Goal: Task Accomplishment & Management: Complete application form

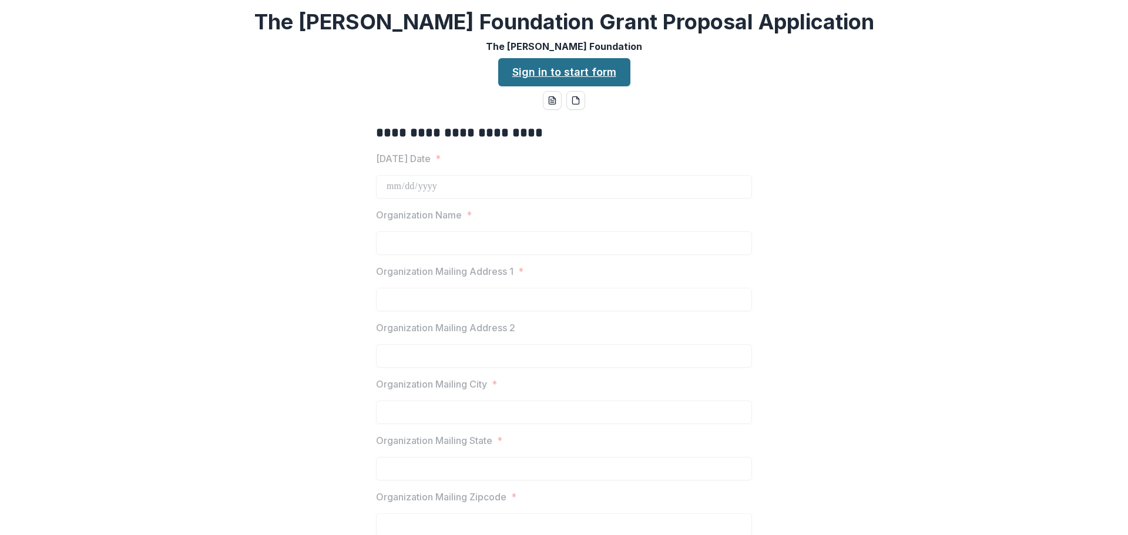
click at [555, 71] on link "Sign in to start form" at bounding box center [564, 72] width 132 height 28
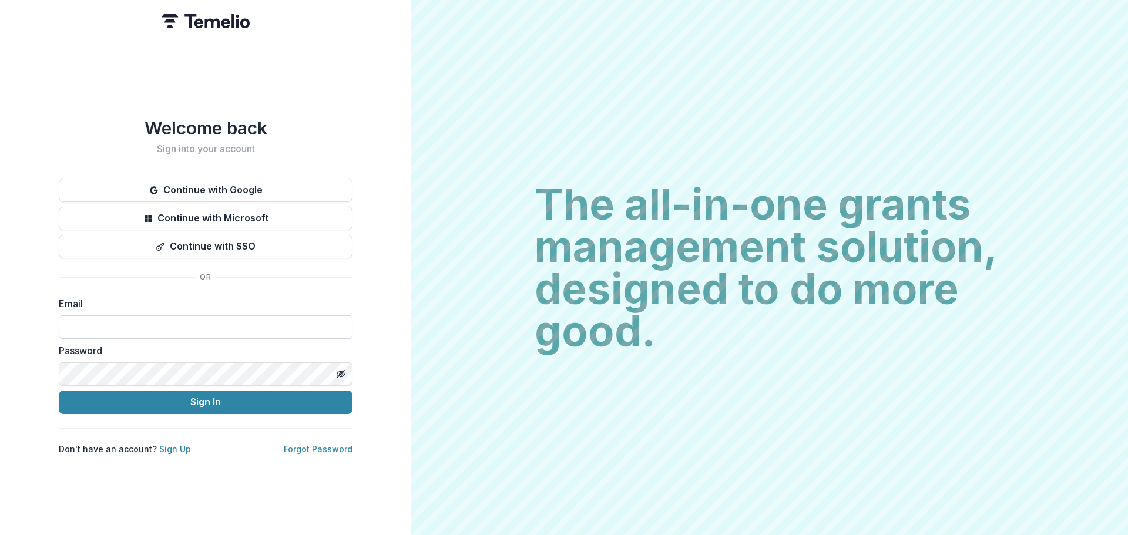
click at [121, 324] on input at bounding box center [206, 327] width 294 height 24
type input "**********"
click at [342, 370] on icon "Toggle password visibility" at bounding box center [340, 374] width 9 height 9
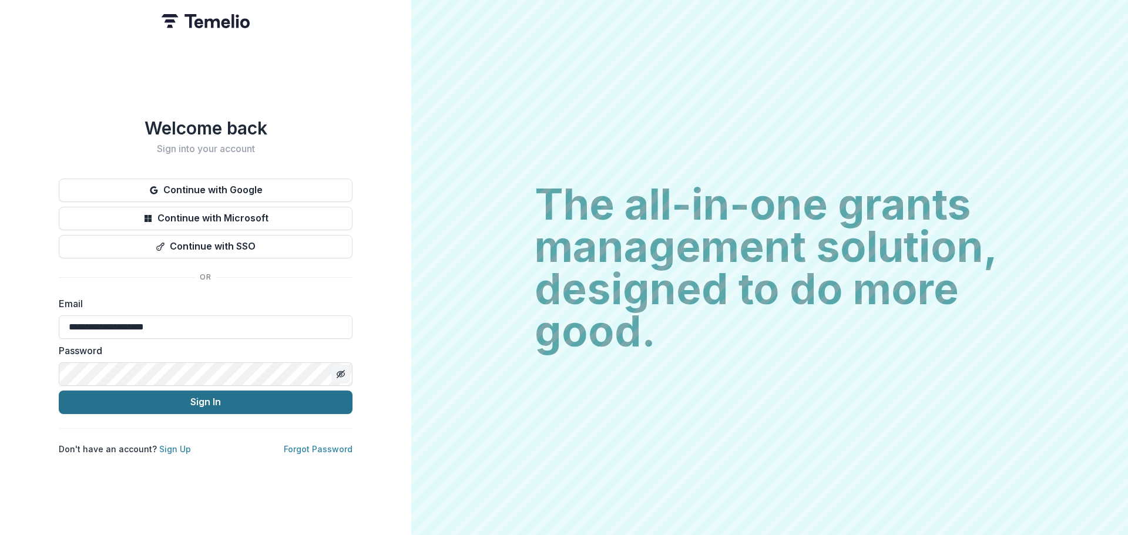
click at [216, 395] on button "Sign In" at bounding box center [206, 403] width 294 height 24
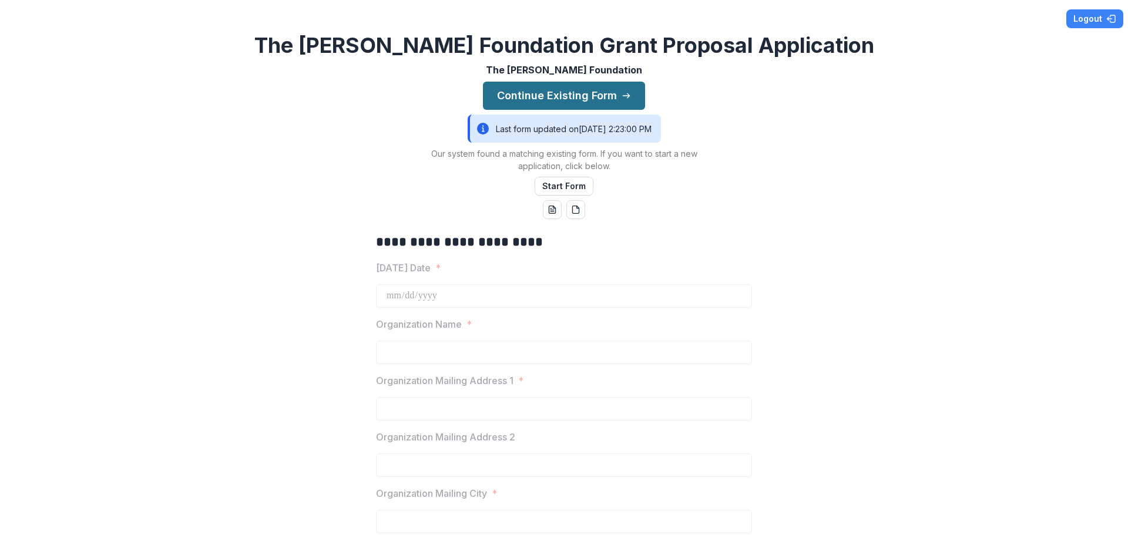
click at [546, 94] on button "Continue Existing Form" at bounding box center [564, 96] width 162 height 28
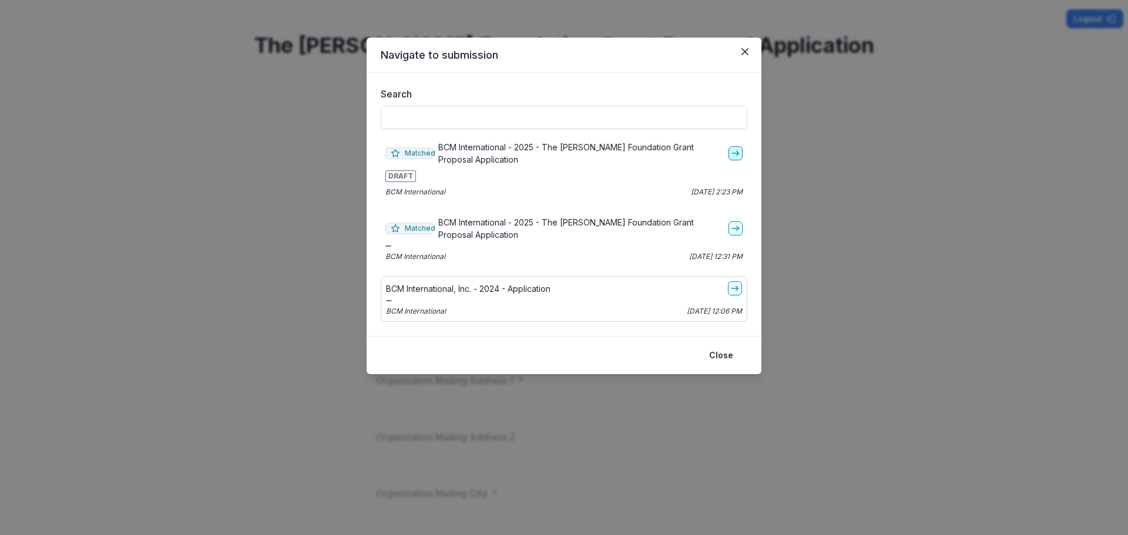
click at [734, 153] on line "go-to" at bounding box center [735, 153] width 6 height 0
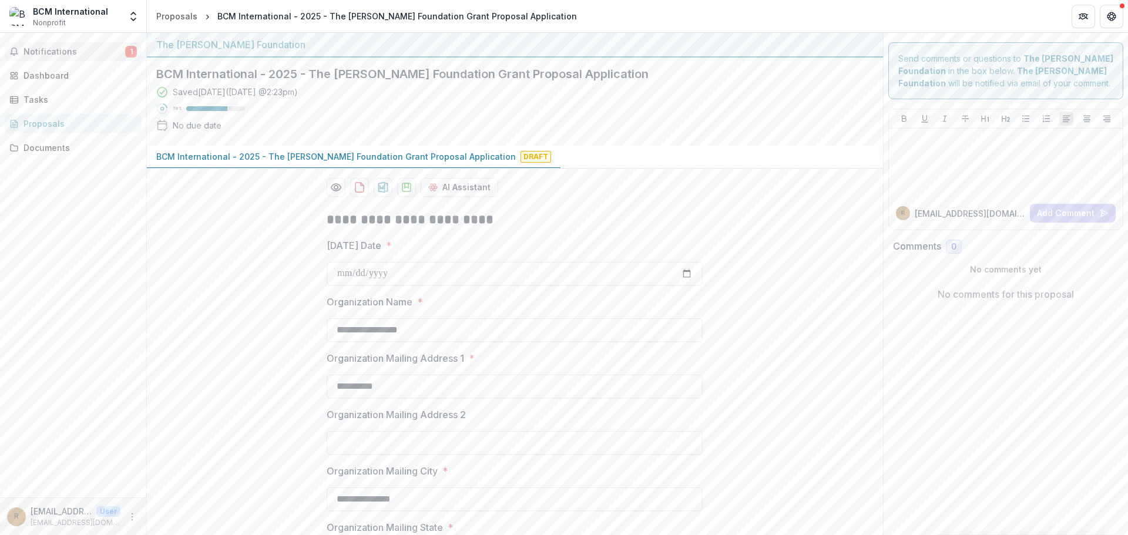
click at [59, 48] on span "Notifications" at bounding box center [75, 52] width 102 height 10
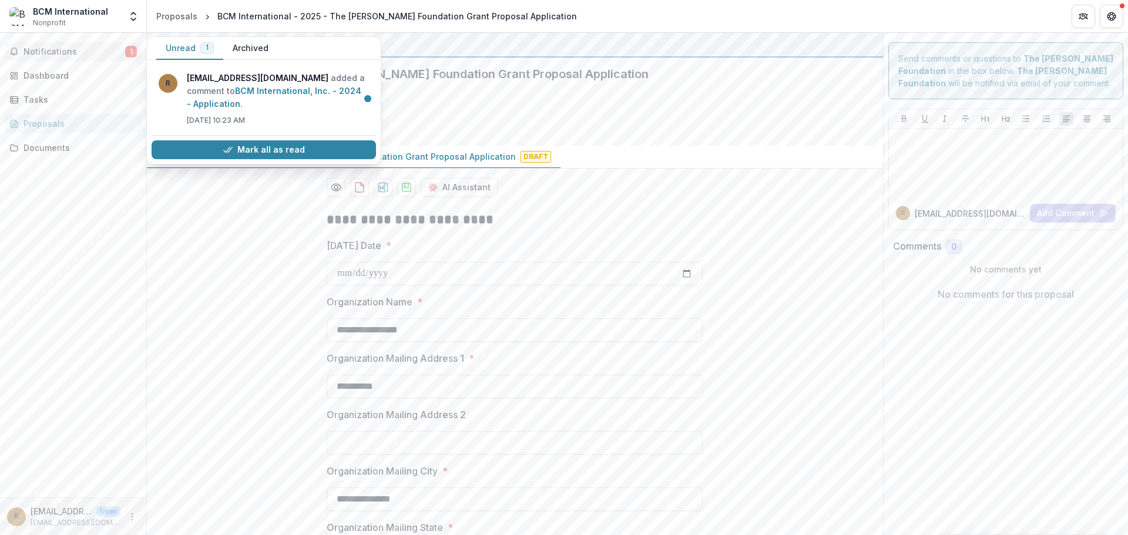
click at [59, 48] on span "Notifications" at bounding box center [75, 52] width 102 height 10
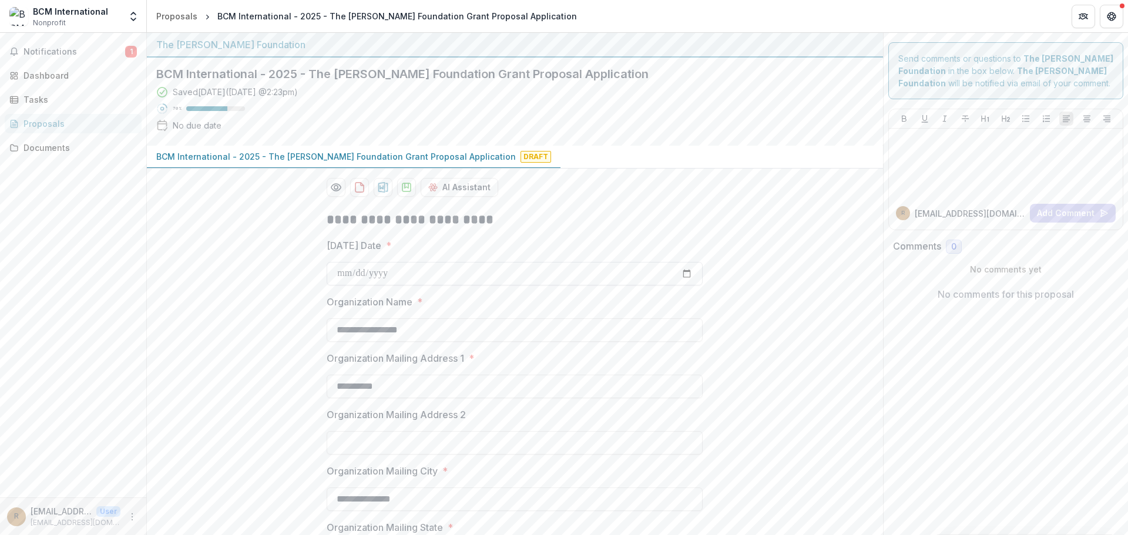
click at [684, 273] on input "**********" at bounding box center [515, 274] width 376 height 24
type input "**********"
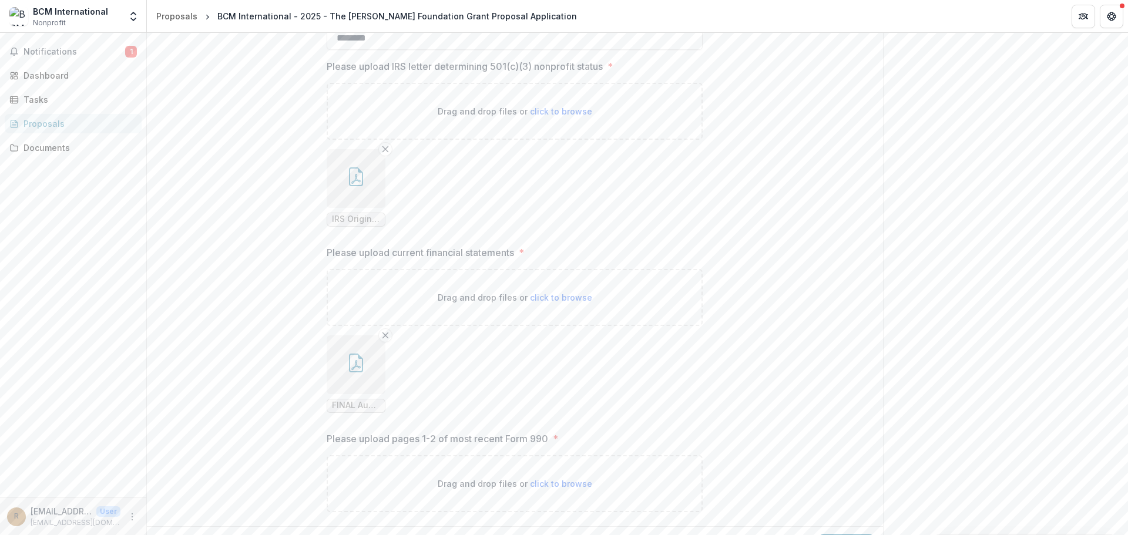
scroll to position [1674, 0]
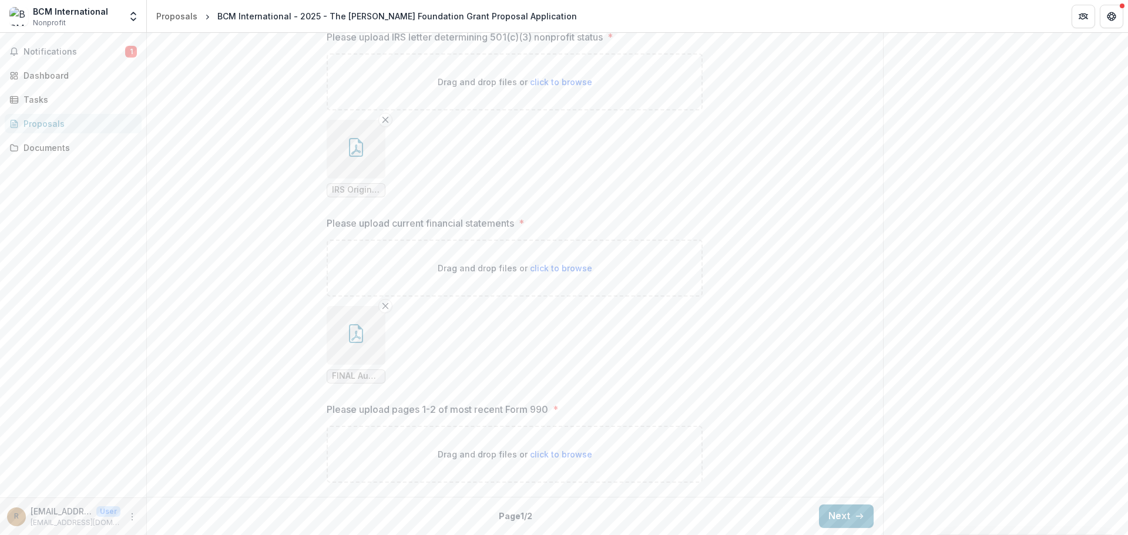
click at [533, 454] on span "click to browse" at bounding box center [561, 454] width 62 height 10
type input "**********"
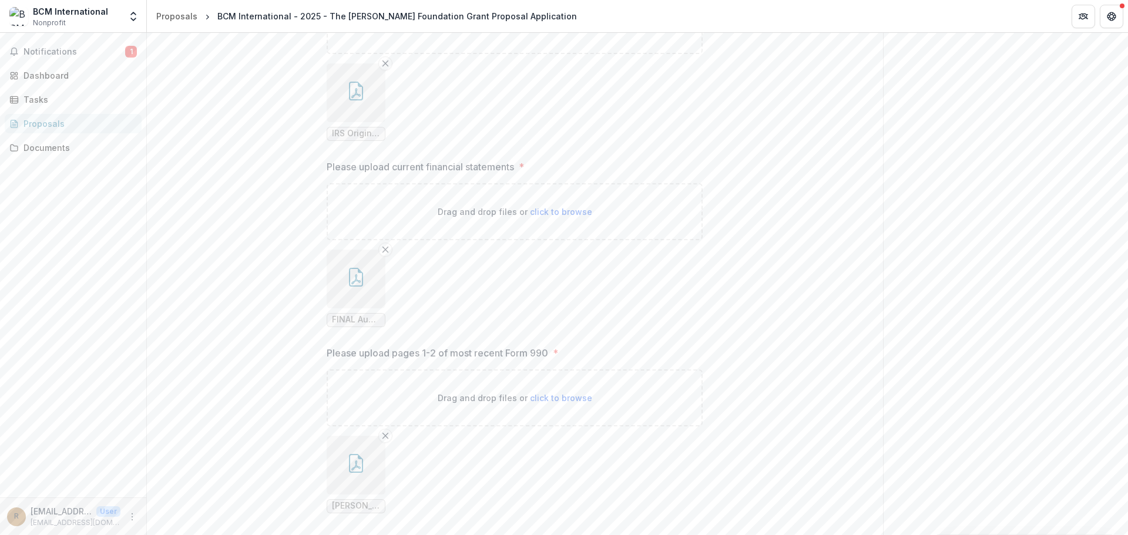
scroll to position [1771, 0]
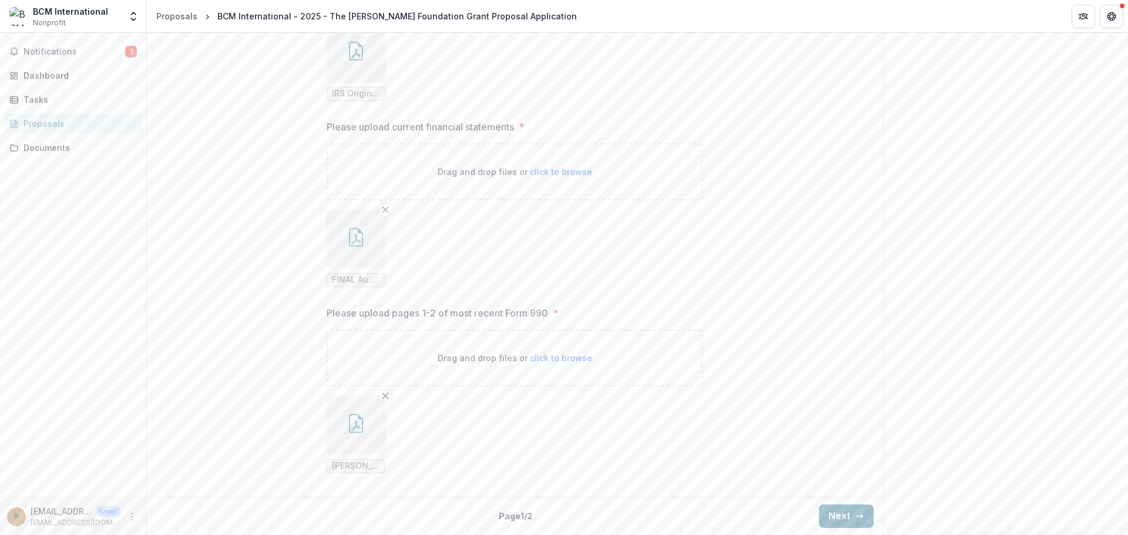
click at [838, 515] on button "Next" at bounding box center [846, 517] width 55 height 24
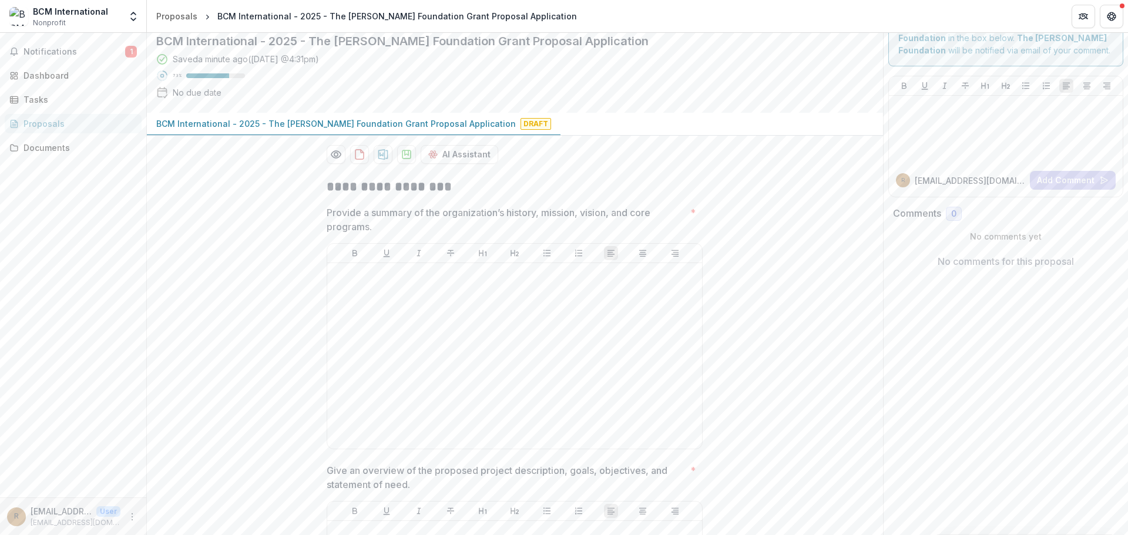
scroll to position [0, 0]
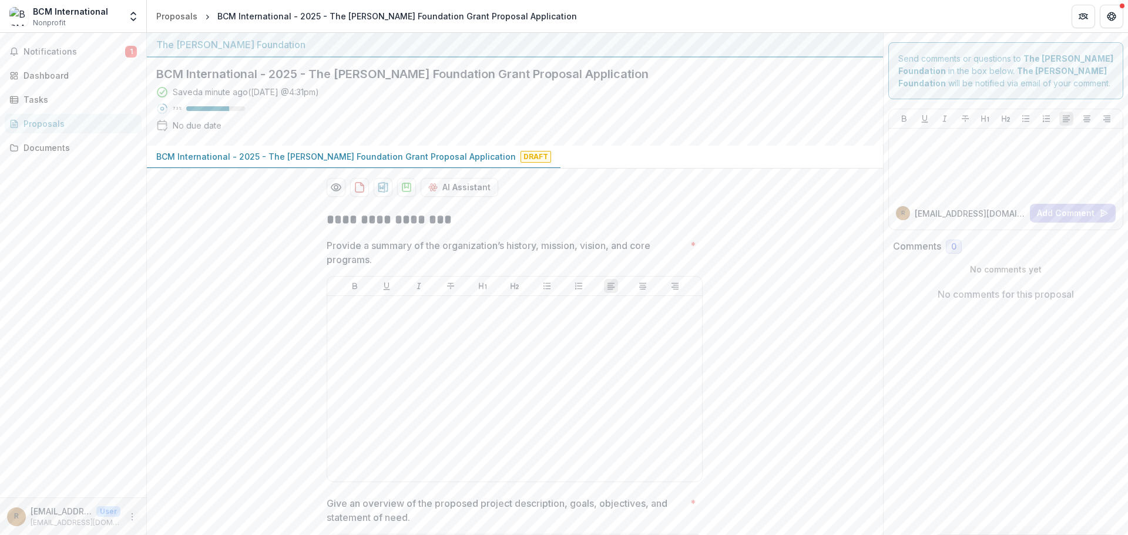
click at [131, 516] on icon "More" at bounding box center [131, 516] width 9 height 9
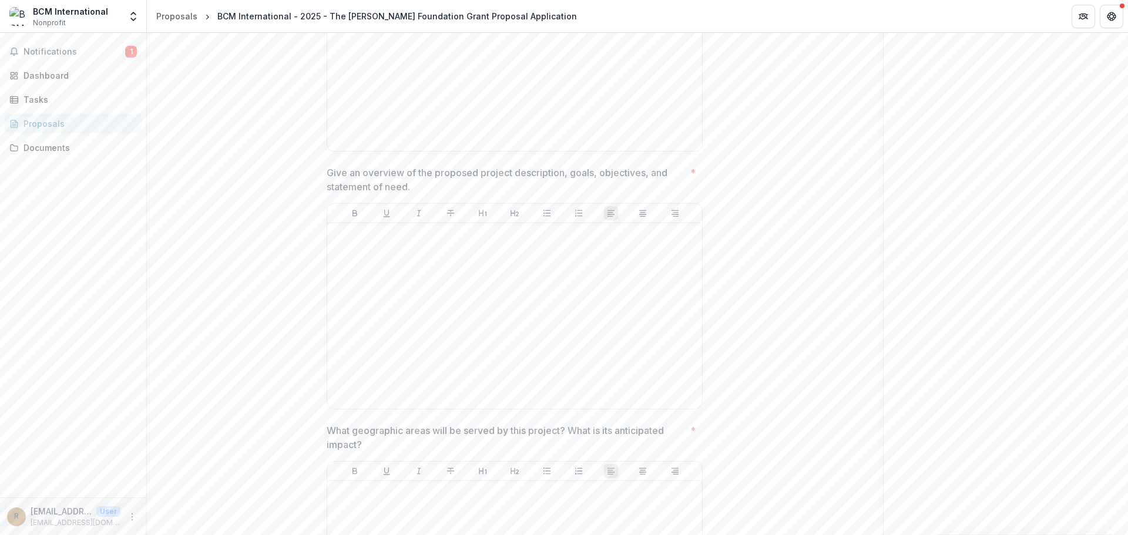
scroll to position [353, 0]
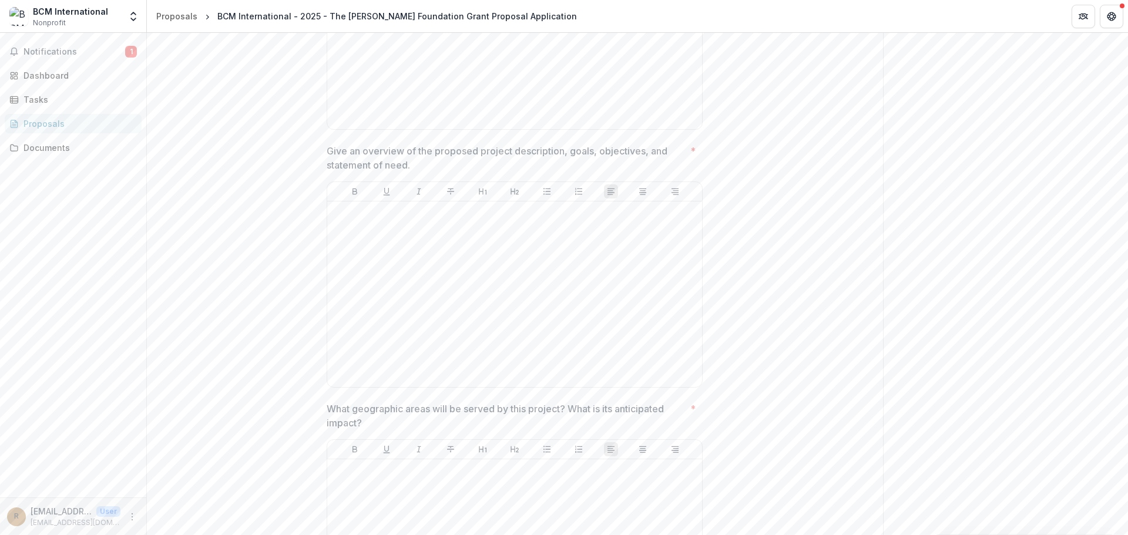
click at [978, 251] on div "Send comments or questions to The Bolick Foundation in the box below. The Bolic…" at bounding box center [1006, 442] width 246 height 1524
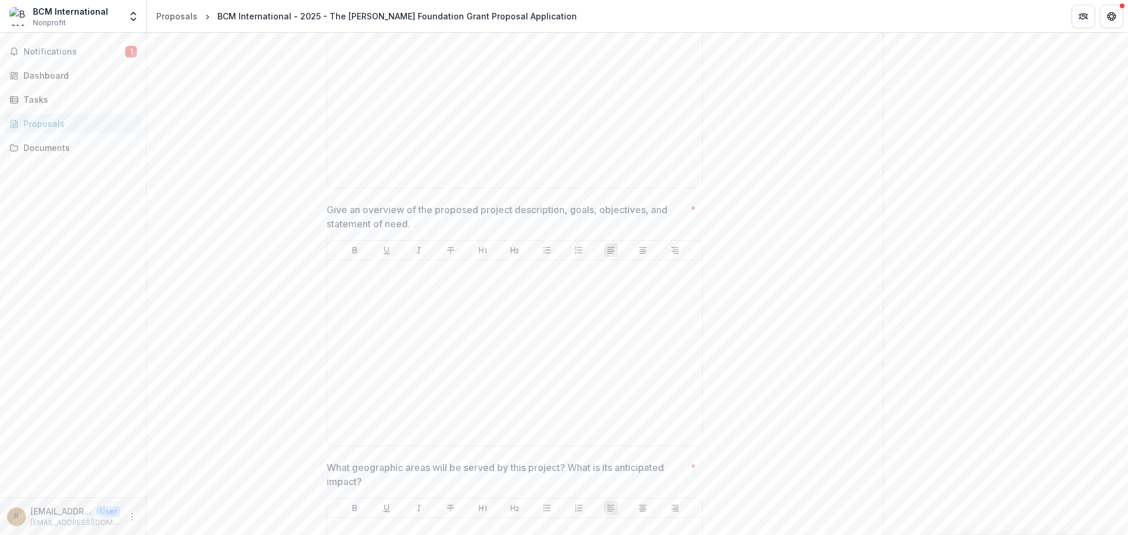
scroll to position [59, 0]
